Goal: Task Accomplishment & Management: Manage account settings

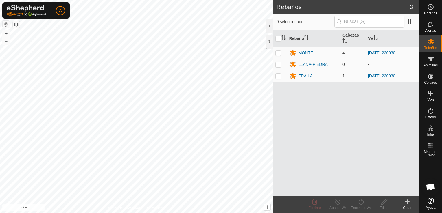
click at [305, 75] on div "FRAILA" at bounding box center [306, 76] width 14 height 6
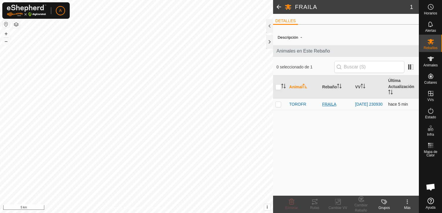
click at [279, 5] on span at bounding box center [279, 7] width 12 height 14
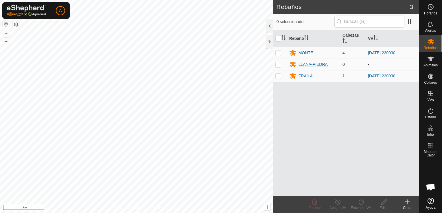
click at [318, 64] on div "LLANA-PIEDRA" at bounding box center [313, 65] width 29 height 6
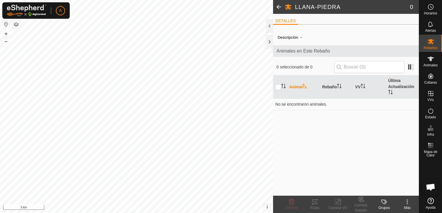
click at [280, 5] on span at bounding box center [279, 7] width 12 height 14
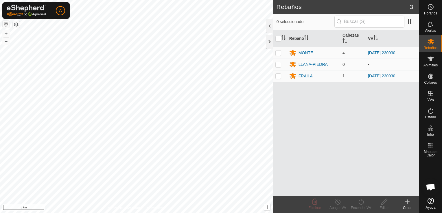
click at [307, 75] on div "FRAILA" at bounding box center [306, 76] width 14 height 6
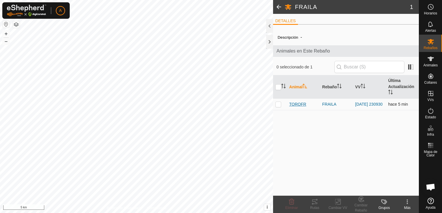
click at [293, 104] on span "TOROFR" at bounding box center [297, 105] width 17 height 6
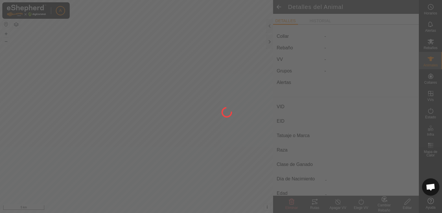
type input "TOROFR"
type input "-"
type input "TORO FR"
type input "-"
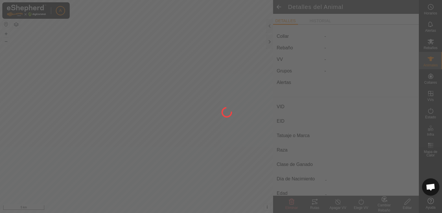
type input "0 kg"
type input "-"
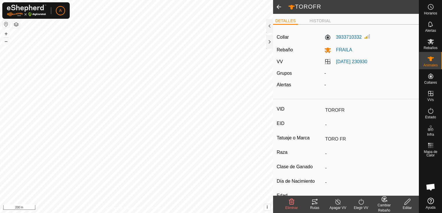
click at [278, 8] on span at bounding box center [279, 7] width 12 height 14
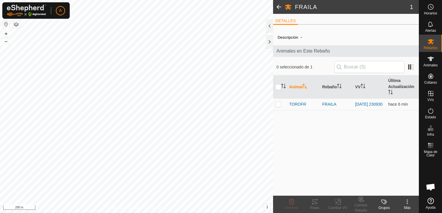
click at [277, 6] on span at bounding box center [279, 7] width 12 height 14
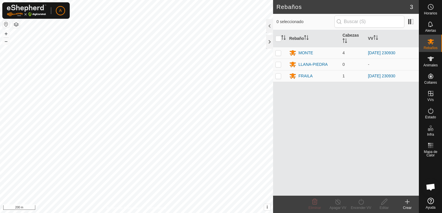
click at [407, 204] on icon at bounding box center [407, 202] width 0 height 4
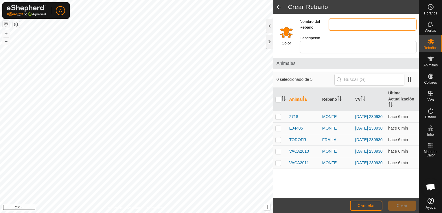
click at [341, 28] on input "Nombre del Rebaño" at bounding box center [373, 25] width 88 height 12
type input "s"
type input "SAN [PERSON_NAME]"
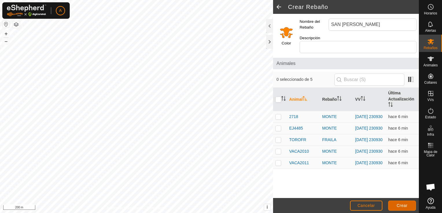
click at [406, 209] on button "Crear" at bounding box center [402, 206] width 28 height 10
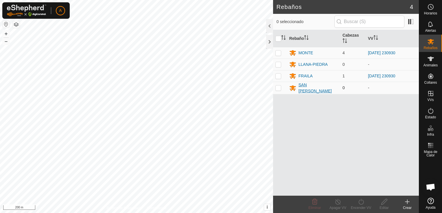
click at [314, 88] on div "SAN [PERSON_NAME]" at bounding box center [318, 88] width 39 height 12
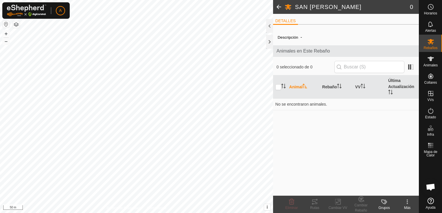
click at [276, 10] on span at bounding box center [279, 7] width 12 height 14
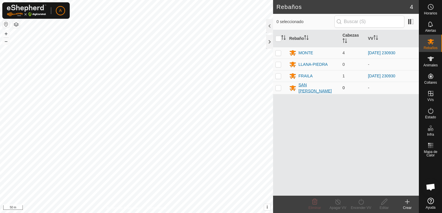
click at [305, 88] on div "SAN [PERSON_NAME]" at bounding box center [318, 88] width 39 height 12
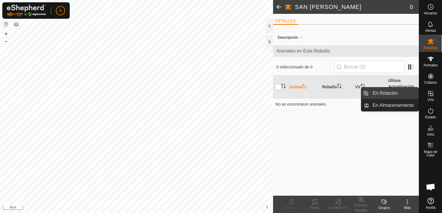
drag, startPoint x: 389, startPoint y: 97, endPoint x: 380, endPoint y: 97, distance: 9.6
click at [389, 97] on link "En Rotación" at bounding box center [393, 94] width 49 height 12
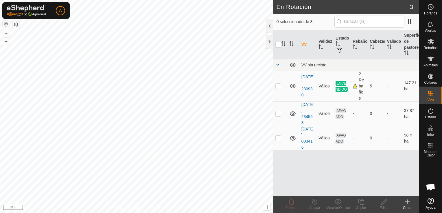
click at [409, 207] on div "Crear" at bounding box center [407, 208] width 23 height 5
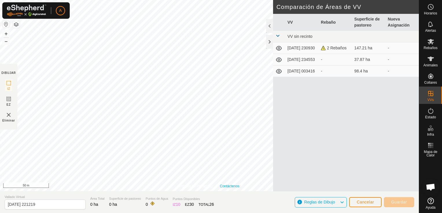
click at [227, 194] on div "Política de Privacidad Contáctenos TOROFR 3933710332 [GEOGRAPHIC_DATA] [DATE] 2…" at bounding box center [209, 106] width 419 height 213
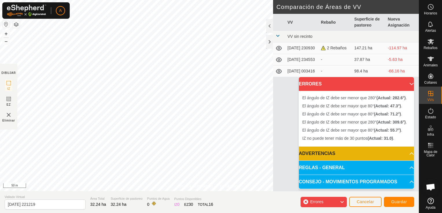
click at [407, 84] on p-accordion-header "ERRORES" at bounding box center [356, 84] width 115 height 14
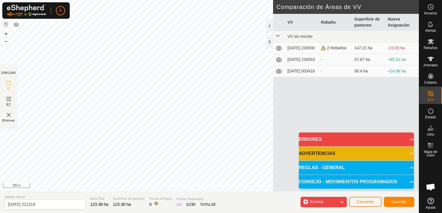
click at [403, 137] on p-accordion-header "ERRORES" at bounding box center [356, 140] width 115 height 14
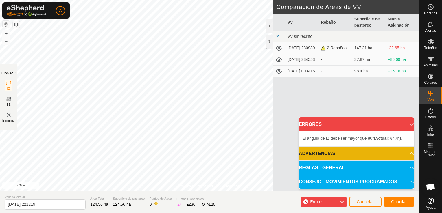
click at [141, 0] on html "A Horarios Alertas Rebaños Animales Collares VVs Estado Infra Mapa de Calor Ayu…" at bounding box center [221, 106] width 442 height 213
click at [168, 201] on div "Política de Privacidad Contáctenos + – ⇧ i This application includes HERE Maps.…" at bounding box center [209, 106] width 419 height 213
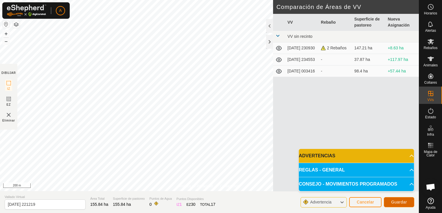
click at [404, 202] on span "Guardar" at bounding box center [399, 202] width 16 height 5
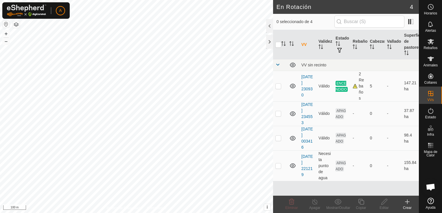
drag, startPoint x: 270, startPoint y: 26, endPoint x: 265, endPoint y: 32, distance: 8.2
click at [270, 26] on div at bounding box center [269, 26] width 7 height 14
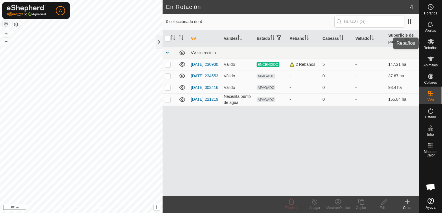
click at [433, 45] on es-mob-svg-icon at bounding box center [431, 41] width 10 height 9
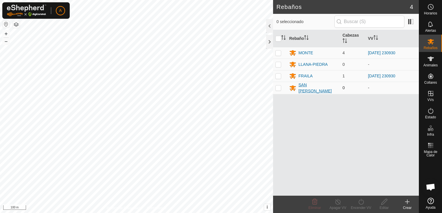
click at [317, 86] on div "SAN [PERSON_NAME]" at bounding box center [318, 88] width 39 height 12
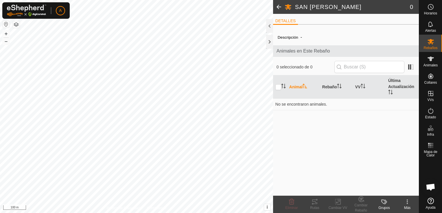
click at [277, 8] on span at bounding box center [279, 7] width 12 height 14
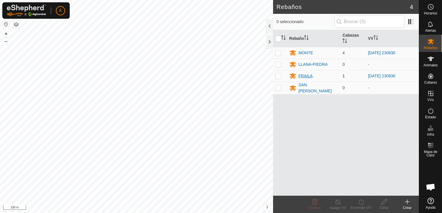
click at [307, 76] on div "FRAILA" at bounding box center [306, 76] width 14 height 6
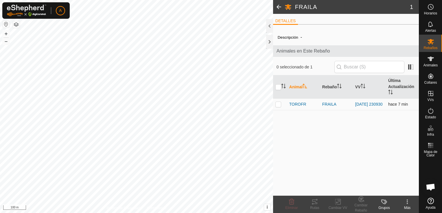
click at [276, 106] on p-checkbox at bounding box center [278, 104] width 6 height 5
checkbox input "true"
click at [337, 202] on icon at bounding box center [337, 202] width 7 height 7
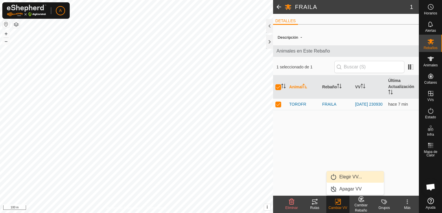
click at [345, 178] on link "Elegir VV..." at bounding box center [355, 178] width 57 height 12
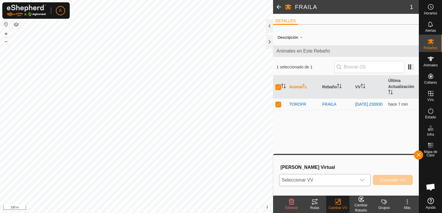
click at [364, 182] on icon "dropdown trigger" at bounding box center [362, 180] width 5 height 5
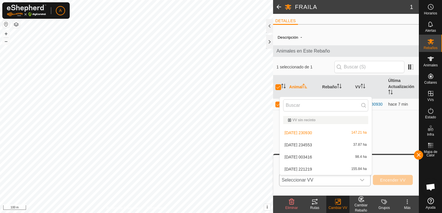
click at [317, 145] on li "[DATE] 234553 37.87 ha" at bounding box center [326, 145] width 92 height 12
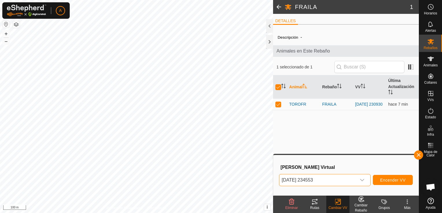
click at [353, 178] on span "[DATE] 234553" at bounding box center [317, 181] width 77 height 12
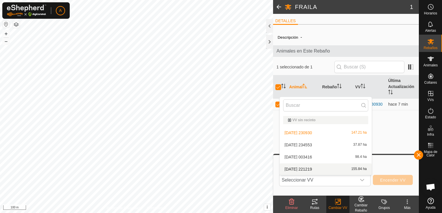
click at [351, 168] on li "[DATE] 221219 155.84 ha" at bounding box center [326, 170] width 92 height 12
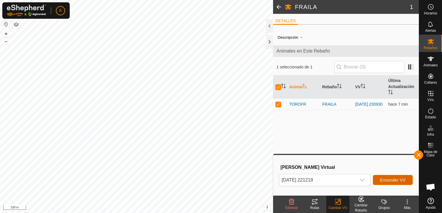
click at [394, 181] on span "Encender VV" at bounding box center [392, 180] width 25 height 5
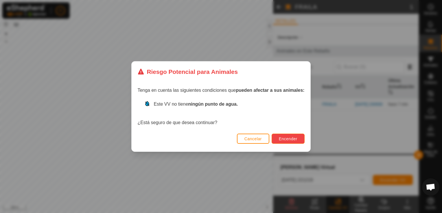
click at [285, 140] on span "Encender" at bounding box center [288, 139] width 19 height 5
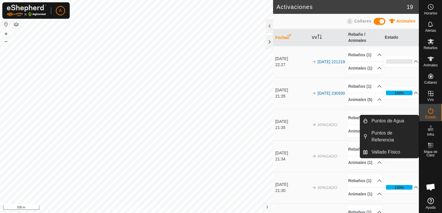
click at [434, 130] on icon at bounding box center [430, 128] width 7 height 7
click at [395, 122] on link "Puntos de Agua" at bounding box center [393, 121] width 51 height 12
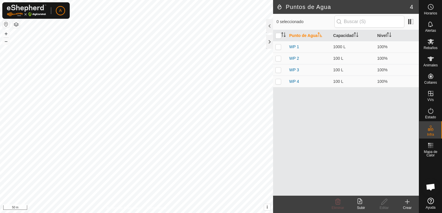
click at [408, 204] on icon at bounding box center [407, 202] width 7 height 7
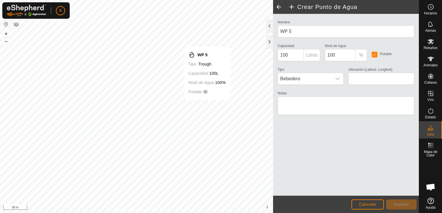
type input "40.380529, -5.477880"
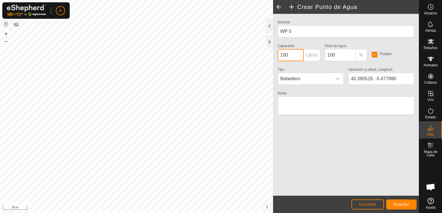
click at [296, 58] on input "100" at bounding box center [291, 55] width 26 height 12
type input "1000"
click at [402, 204] on span "Guardar" at bounding box center [401, 204] width 16 height 5
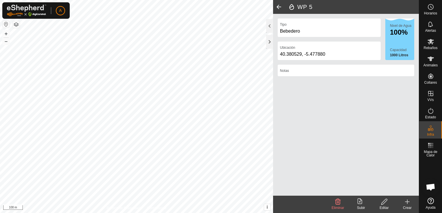
click at [408, 205] on icon at bounding box center [407, 202] width 7 height 7
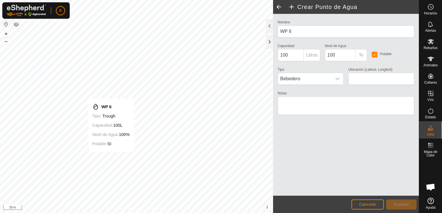
type input "40.375042, -5.483890"
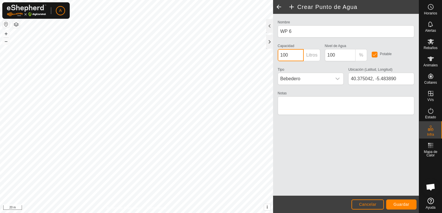
click at [288, 57] on input "100" at bounding box center [291, 55] width 26 height 12
type input "1000"
click at [397, 206] on span "Guardar" at bounding box center [401, 204] width 16 height 5
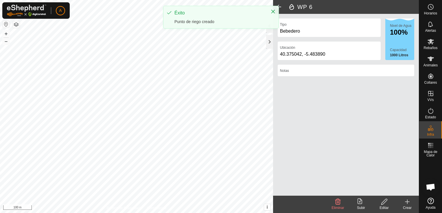
click at [280, 8] on span at bounding box center [279, 7] width 12 height 14
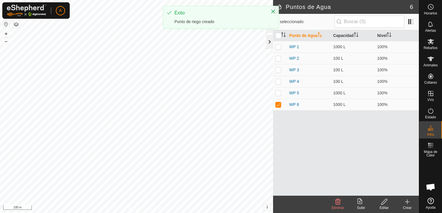
click at [268, 38] on div at bounding box center [269, 42] width 7 height 14
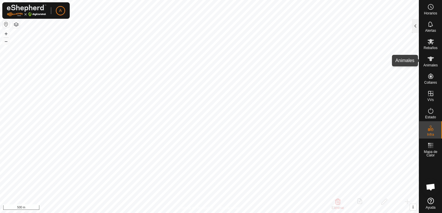
click at [430, 62] on icon at bounding box center [430, 59] width 7 height 7
click at [432, 61] on icon at bounding box center [430, 59] width 7 height 7
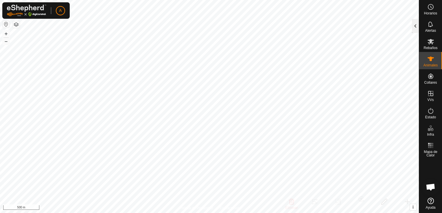
click at [414, 25] on div at bounding box center [415, 26] width 7 height 14
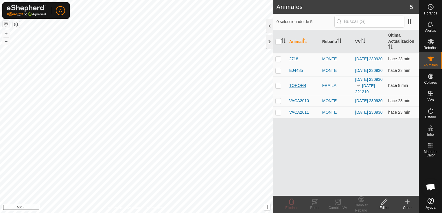
click at [297, 89] on span "TOROFR" at bounding box center [297, 86] width 17 height 6
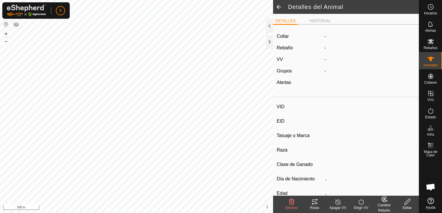
type input "TOROFR"
type input "-"
type input "TORO FR"
type input "-"
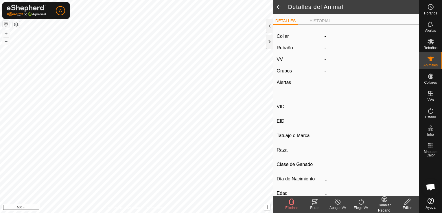
type input "0 kg"
type input "-"
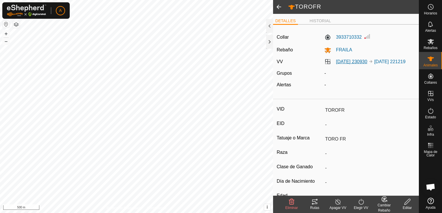
click at [350, 61] on link "[DATE] 230930" at bounding box center [351, 61] width 31 height 5
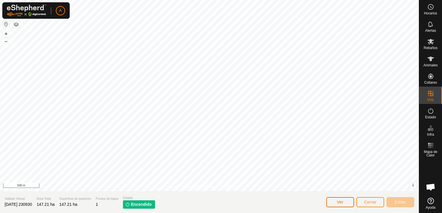
click at [343, 204] on span "Ver" at bounding box center [340, 202] width 7 height 5
click at [365, 204] on span "Cerrar" at bounding box center [370, 202] width 12 height 5
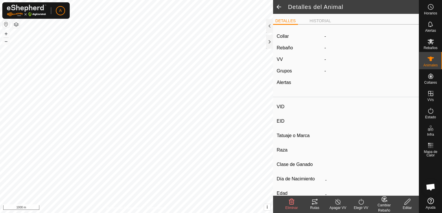
type input "TOROFR"
type input "-"
type input "TORO FR"
type input "-"
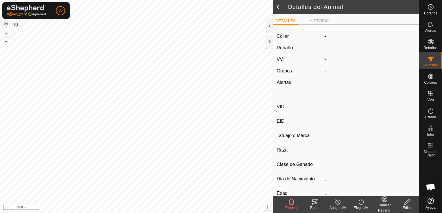
type input "0 kg"
type input "-"
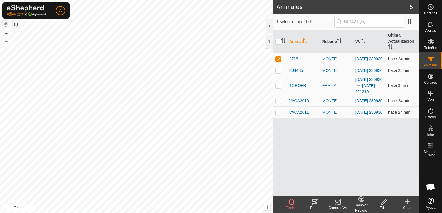
click at [315, 203] on icon at bounding box center [314, 202] width 5 height 5
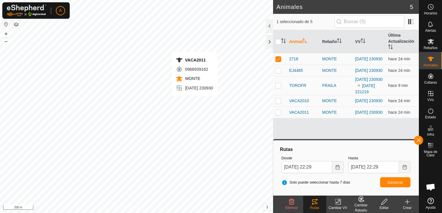
checkbox input "false"
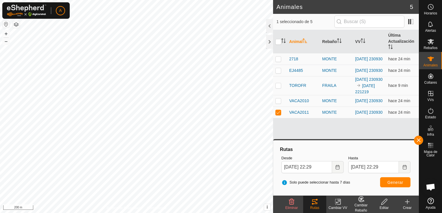
click at [314, 206] on div "Rutas" at bounding box center [314, 208] width 23 height 5
checkbox input "false"
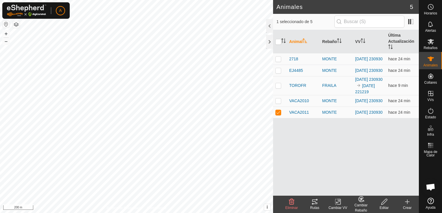
click at [315, 200] on icon at bounding box center [314, 202] width 5 height 5
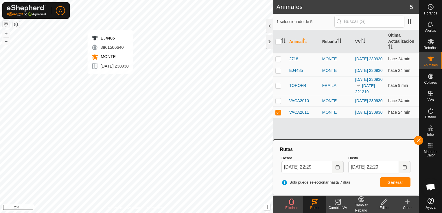
checkbox input "true"
checkbox input "false"
click at [279, 72] on p-checkbox at bounding box center [278, 70] width 6 height 5
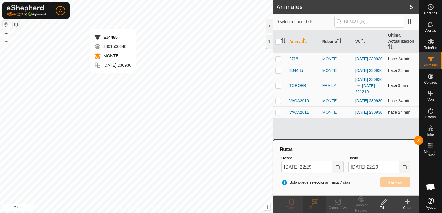
checkbox input "true"
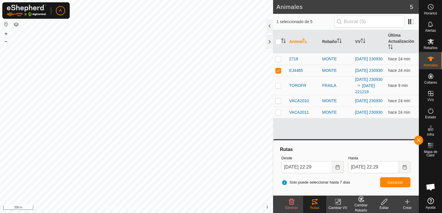
click at [314, 204] on icon at bounding box center [314, 202] width 5 height 5
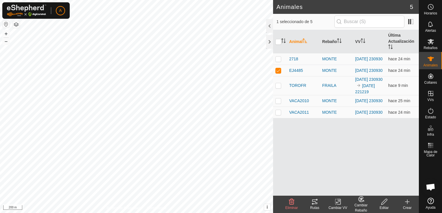
click at [312, 204] on icon at bounding box center [314, 202] width 5 height 5
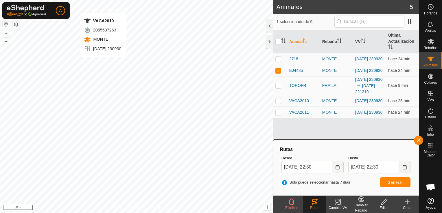
checkbox input "false"
checkbox input "true"
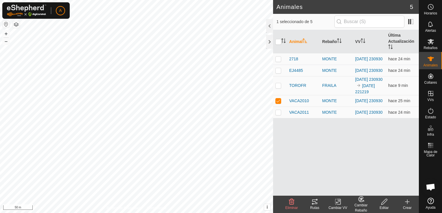
click at [315, 203] on icon at bounding box center [314, 202] width 7 height 7
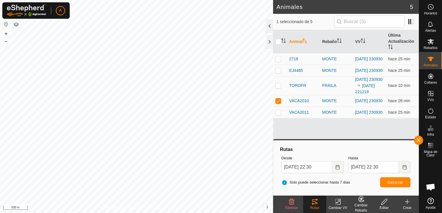
click at [267, 26] on div at bounding box center [269, 26] width 7 height 14
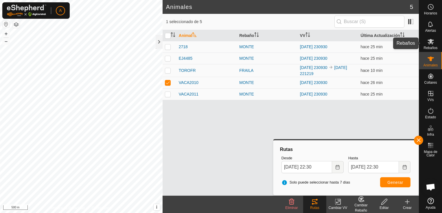
click at [430, 43] on icon at bounding box center [430, 41] width 7 height 7
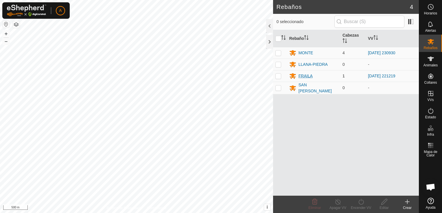
click at [306, 77] on div "FRAILA" at bounding box center [306, 76] width 14 height 6
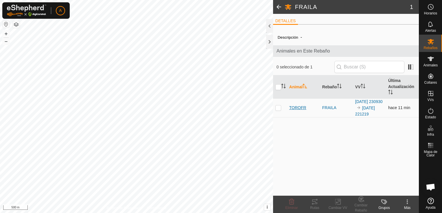
click at [292, 110] on span "TOROFR" at bounding box center [297, 108] width 17 height 6
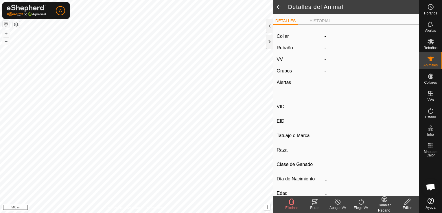
type input "TOROFR"
type input "-"
type input "TORO FR"
type input "-"
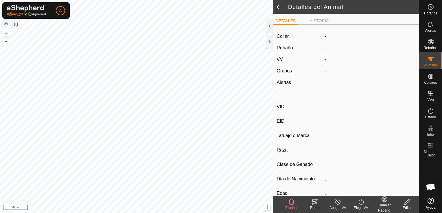
type input "0 kg"
type input "-"
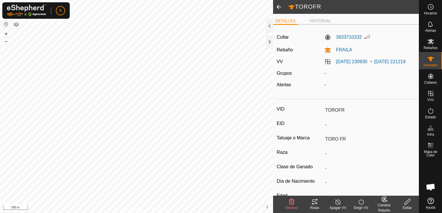
click at [278, 10] on span at bounding box center [279, 7] width 12 height 14
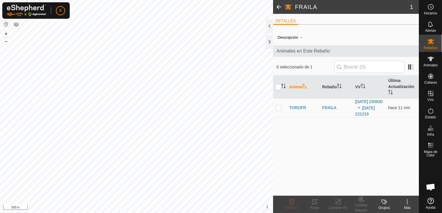
click at [277, 9] on span at bounding box center [279, 7] width 12 height 14
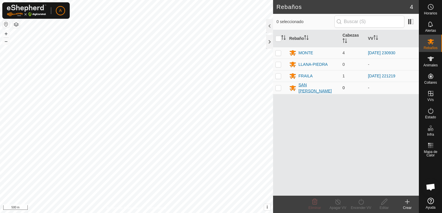
click at [315, 87] on div "SAN [PERSON_NAME]" at bounding box center [318, 88] width 39 height 12
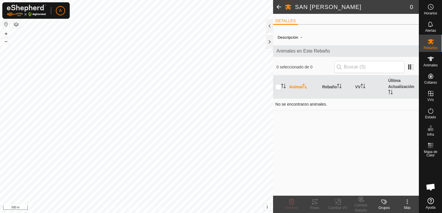
click at [298, 104] on td "No se encontraron animales." at bounding box center [346, 105] width 146 height 12
click at [269, 25] on div at bounding box center [269, 26] width 7 height 14
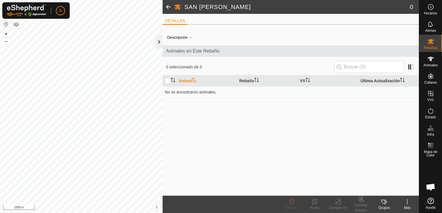
click at [161, 42] on div at bounding box center [159, 42] width 7 height 14
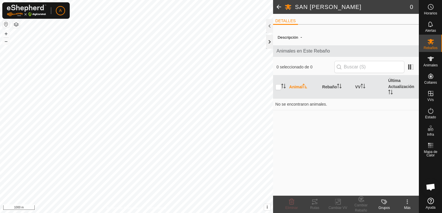
click at [269, 41] on div at bounding box center [269, 42] width 7 height 14
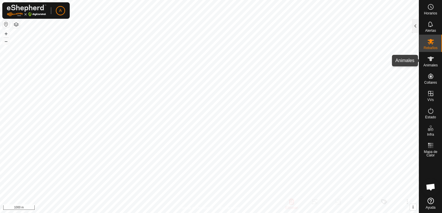
click at [430, 60] on icon at bounding box center [431, 59] width 6 height 5
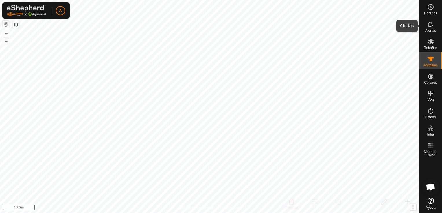
click at [419, 24] on div "Alertas" at bounding box center [430, 25] width 23 height 17
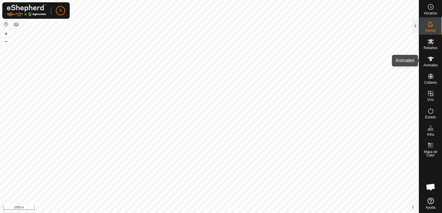
click at [426, 64] on span "Animales" at bounding box center [430, 65] width 14 height 3
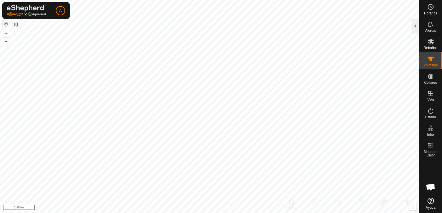
click at [414, 30] on div at bounding box center [415, 26] width 7 height 14
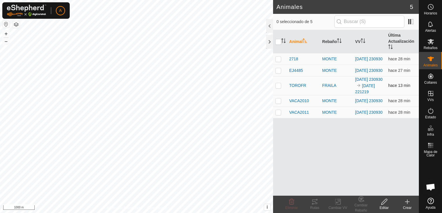
click at [280, 88] on p-checkbox at bounding box center [278, 85] width 6 height 5
click at [364, 204] on div "Cambiar Rebaño" at bounding box center [360, 208] width 23 height 10
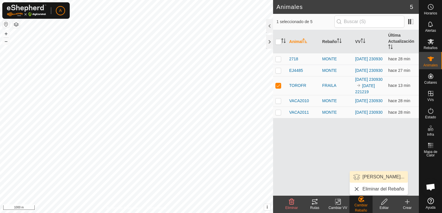
click at [367, 175] on link "Elegir Rebaño..." at bounding box center [379, 178] width 58 height 12
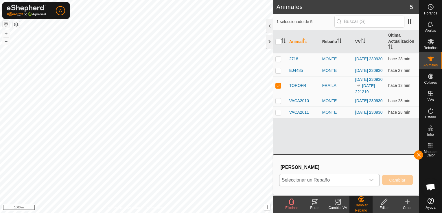
click at [366, 180] on div "dropdown trigger" at bounding box center [372, 181] width 12 height 12
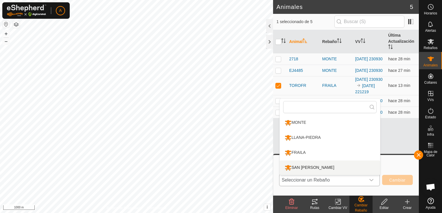
click at [347, 167] on li "SAN [PERSON_NAME]" at bounding box center [330, 168] width 100 height 14
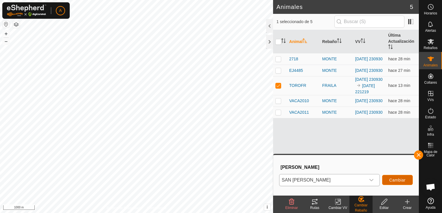
click at [390, 180] on span "Cambiar" at bounding box center [397, 180] width 16 height 5
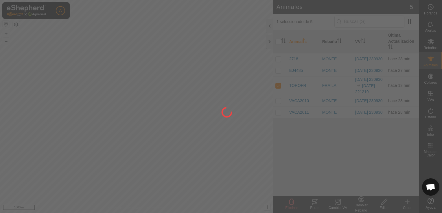
checkbox input "false"
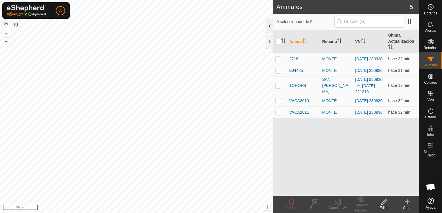
click at [272, 23] on div at bounding box center [269, 26] width 7 height 14
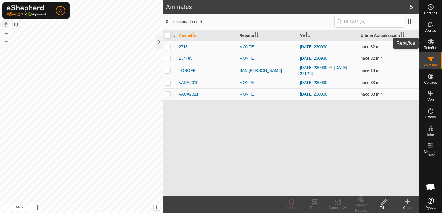
click at [436, 45] on div "Rebaños" at bounding box center [430, 43] width 23 height 17
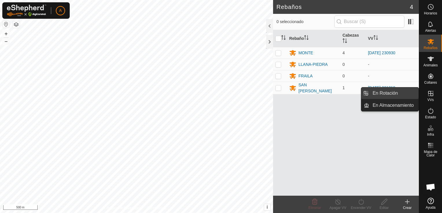
click at [395, 95] on link "En Rotación" at bounding box center [393, 94] width 49 height 12
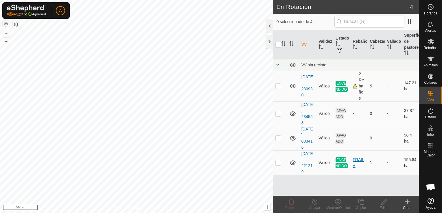
click at [359, 159] on div "FRAILA" at bounding box center [359, 163] width 12 height 12
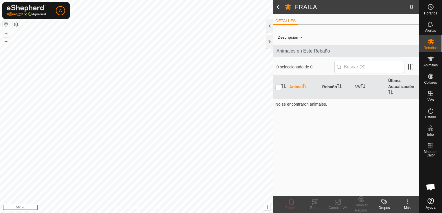
click at [277, 10] on span at bounding box center [279, 7] width 12 height 14
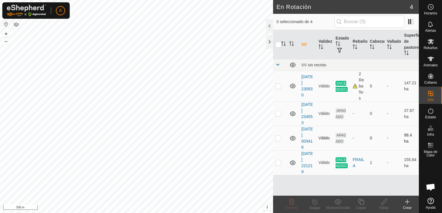
click at [326, 138] on td "Válido" at bounding box center [324, 138] width 17 height 25
click at [353, 138] on div "-" at bounding box center [359, 138] width 12 height 6
click at [324, 138] on td "Válido" at bounding box center [324, 138] width 17 height 25
checkbox input "true"
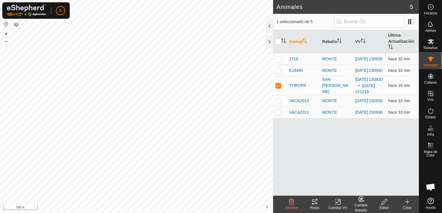
click at [314, 202] on icon at bounding box center [314, 202] width 7 height 7
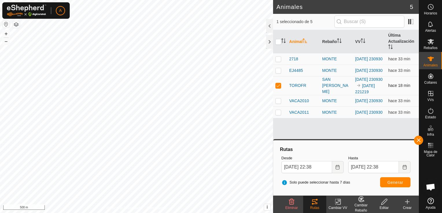
click at [279, 88] on p-checkbox at bounding box center [278, 85] width 6 height 5
checkbox input "false"
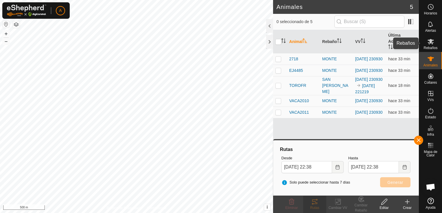
click at [432, 45] on icon at bounding box center [430, 41] width 7 height 7
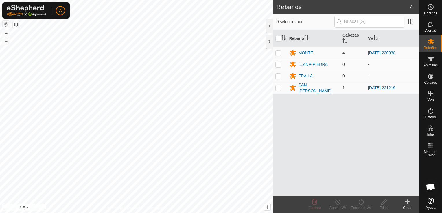
click at [314, 87] on div "SAN [PERSON_NAME]" at bounding box center [318, 88] width 39 height 12
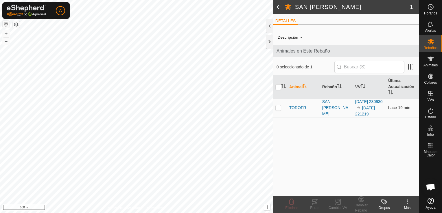
click at [281, 111] on td at bounding box center [280, 108] width 14 height 19
checkbox input "true"
click at [339, 204] on icon at bounding box center [337, 202] width 7 height 7
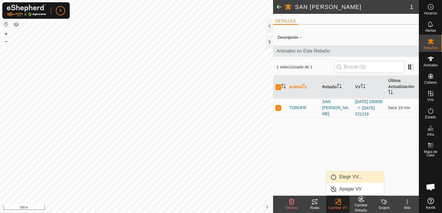
click at [351, 174] on link "Elegir VV..." at bounding box center [355, 178] width 57 height 12
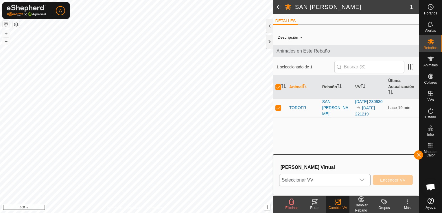
click at [356, 178] on span "Seleccionar VV" at bounding box center [317, 181] width 77 height 12
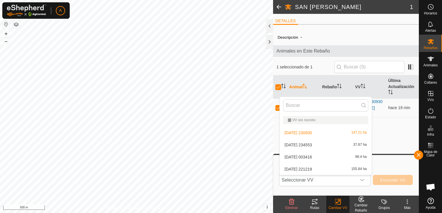
click at [366, 191] on div "Elegir Vallado Virtual Seleccionar VV VV sin recinto 2025-06-20 230930 147.21 h…" at bounding box center [346, 175] width 138 height 33
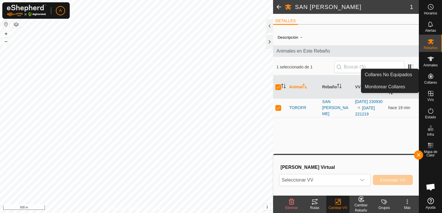
click at [430, 76] on icon at bounding box center [430, 76] width 5 height 5
click at [432, 79] on icon at bounding box center [430, 76] width 5 height 5
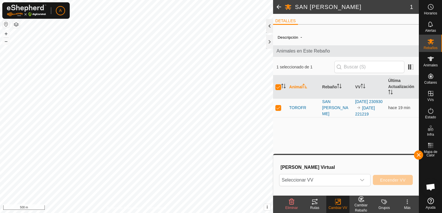
click at [268, 22] on div at bounding box center [269, 26] width 7 height 14
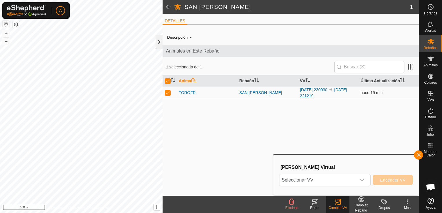
click at [156, 41] on div at bounding box center [159, 42] width 7 height 14
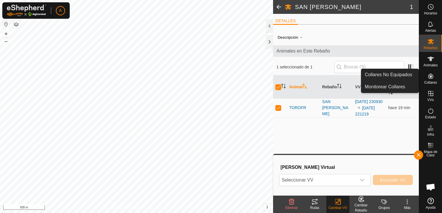
click at [427, 76] on es-neckbands-svg-icon at bounding box center [431, 76] width 10 height 9
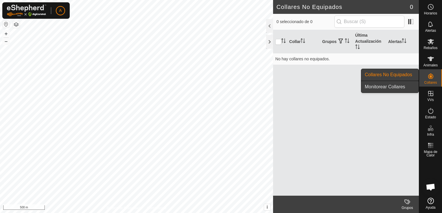
click at [392, 87] on link "Monitorear Collares" at bounding box center [389, 87] width 57 height 12
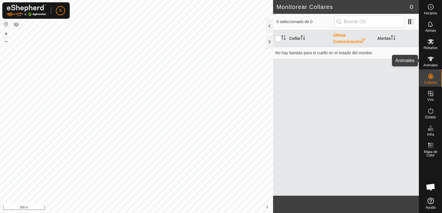
click at [426, 60] on es-animals-svg-icon at bounding box center [431, 58] width 10 height 9
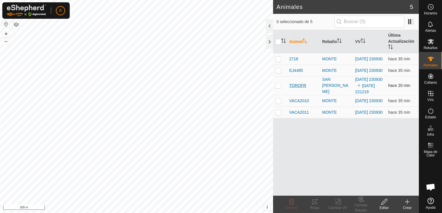
click at [294, 89] on span "TOROFR" at bounding box center [297, 86] width 17 height 6
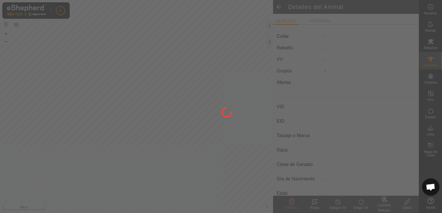
type input "TOROFR"
type input "-"
type input "TORO FR"
type input "-"
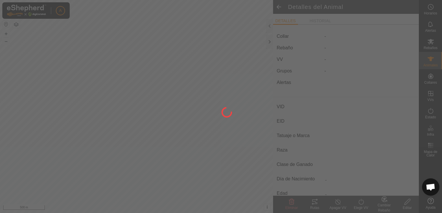
type input "0 kg"
type input "-"
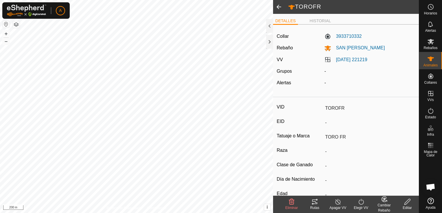
click at [277, 8] on span at bounding box center [279, 7] width 12 height 14
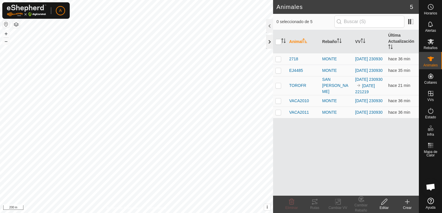
click at [269, 39] on div at bounding box center [269, 42] width 7 height 14
